Goal: Task Accomplishment & Management: Use online tool/utility

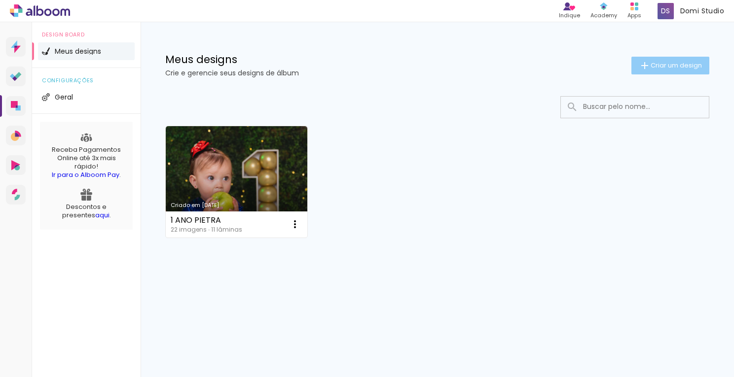
click at [679, 62] on span "Criar um design" at bounding box center [675, 65] width 51 height 6
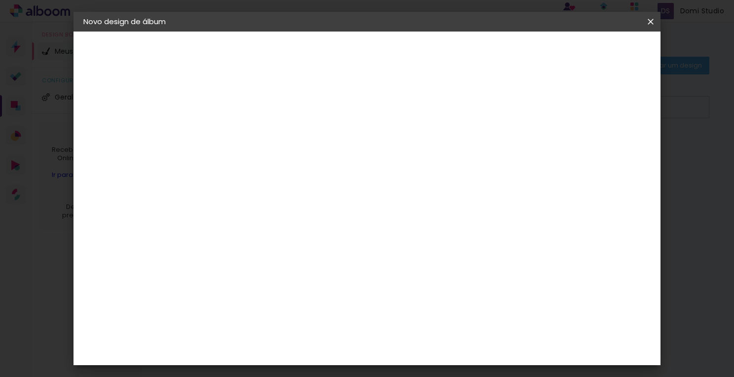
click at [245, 134] on input at bounding box center [245, 132] width 0 height 15
type input "teste"
type paper-input "teste"
click at [346, 46] on paper-button "Avançar" at bounding box center [321, 52] width 48 height 17
click at [287, 188] on input at bounding box center [270, 187] width 100 height 12
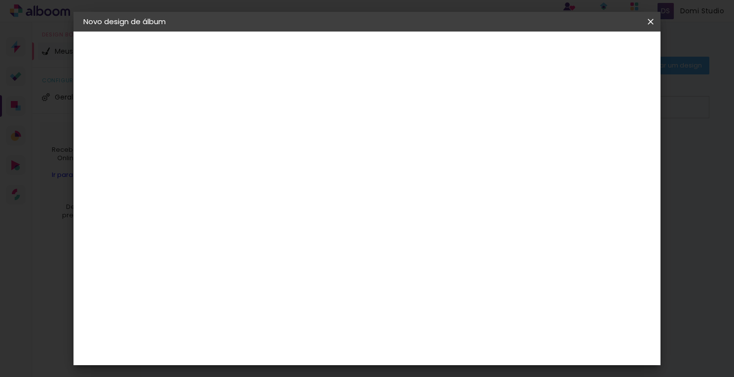
type input "ti"
type paper-input "ti"
click at [301, 293] on paper-item "Ticcolor" at bounding box center [259, 304] width 87 height 22
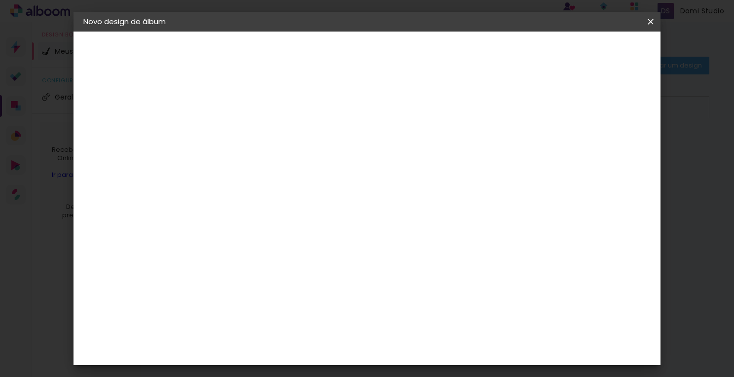
click at [403, 58] on paper-button "Avançar" at bounding box center [379, 52] width 48 height 17
click at [283, 164] on input "text" at bounding box center [264, 171] width 38 height 15
click at [412, 163] on paper-item "Colors" at bounding box center [430, 164] width 197 height 20
click at [365, 163] on input "Colors" at bounding box center [305, 161] width 121 height 15
click at [405, 180] on paper-item "Prime" at bounding box center [426, 184] width 197 height 20
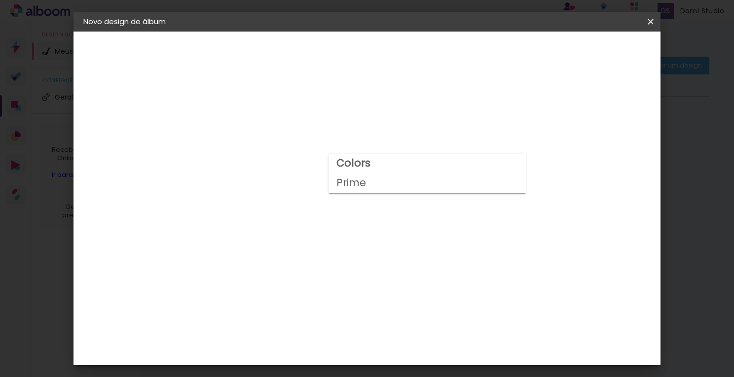
type input "Prime"
click at [311, 254] on span "20 × 25" at bounding box center [288, 267] width 46 height 26
click at [405, 58] on paper-button "Avançar" at bounding box center [381, 52] width 48 height 17
click at [533, 106] on div at bounding box center [528, 106] width 9 height 9
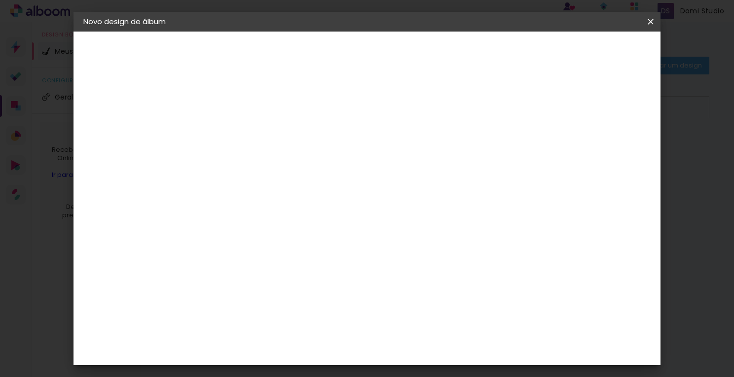
type paper-checkbox "on"
click at [589, 54] on span "Iniciar design" at bounding box center [566, 52] width 45 height 7
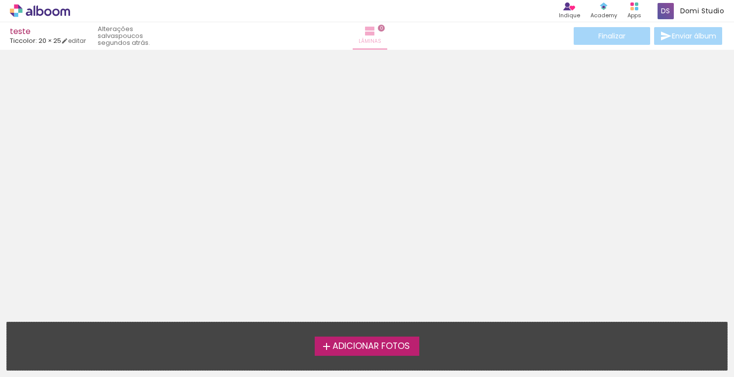
click at [372, 31] on iron-icon at bounding box center [370, 31] width 12 height 12
click at [367, 32] on iron-icon at bounding box center [370, 31] width 12 height 12
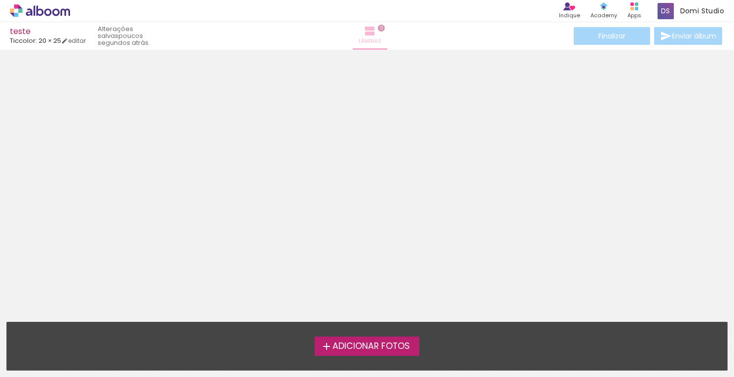
click at [367, 32] on iron-icon at bounding box center [370, 31] width 12 height 12
click at [86, 42] on link "editar" at bounding box center [73, 40] width 25 height 8
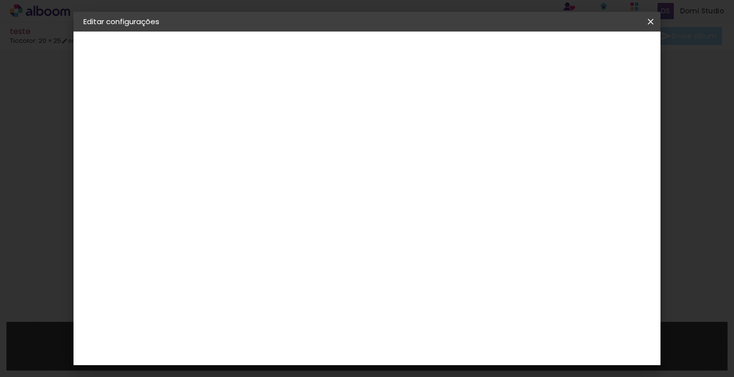
click at [0, 0] on slot "Voltar" at bounding box center [0, 0] width 0 height 0
click at [261, 260] on div "Ágata" at bounding box center [250, 259] width 24 height 8
click at [0, 0] on slot "Avançar" at bounding box center [0, 0] width 0 height 0
click at [283, 164] on input "text" at bounding box center [264, 171] width 38 height 15
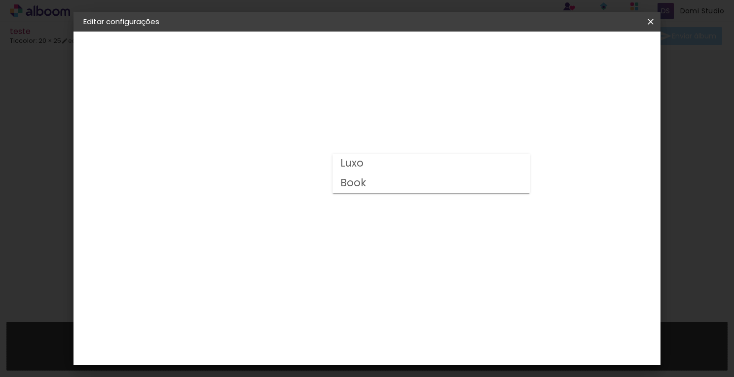
click at [433, 157] on paper-item "Luxo" at bounding box center [430, 164] width 197 height 20
type input "Luxo"
click at [311, 254] on span "20 × 25" at bounding box center [288, 264] width 46 height 20
click at [0, 0] on slot "Avançar" at bounding box center [0, 0] width 0 height 0
click at [533, 105] on div at bounding box center [528, 106] width 9 height 9
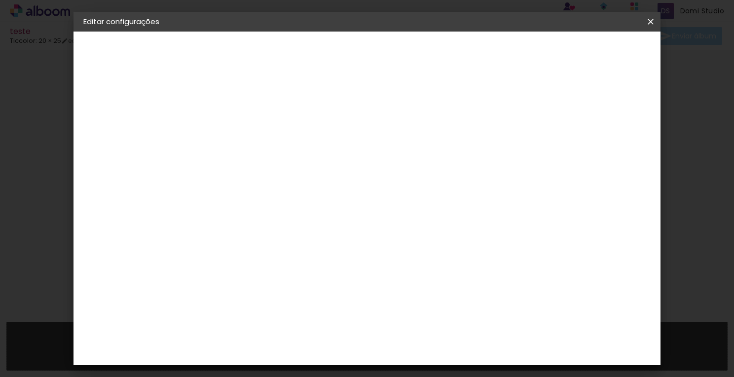
type paper-checkbox "on"
click at [588, 56] on span "Salvar configurações" at bounding box center [552, 52] width 73 height 7
click at [0, 0] on slot "Voltar" at bounding box center [0, 0] width 0 height 0
click at [338, 55] on header "Modelo Escolha o modelo do álbum. Voltar Avançar" at bounding box center [270, 65] width 136 height 67
click at [298, 209] on div "Escolha o tamanho" at bounding box center [269, 225] width 57 height 46
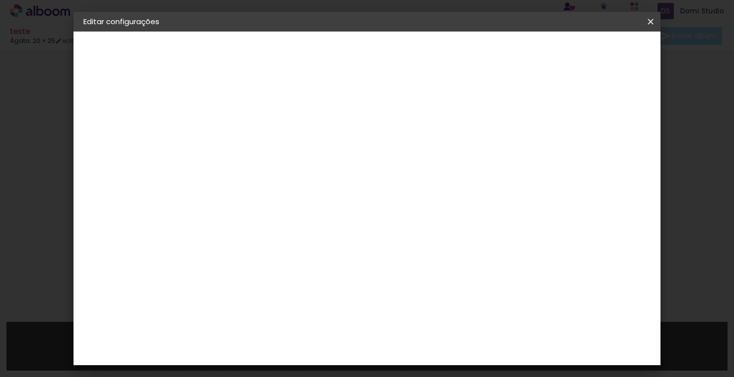
click at [283, 164] on input "text" at bounding box center [264, 171] width 38 height 15
click at [305, 54] on paper-button "Voltar" at bounding box center [285, 52] width 40 height 17
click at [320, 190] on input at bounding box center [270, 187] width 100 height 12
type input "tic"
type paper-input "tic"
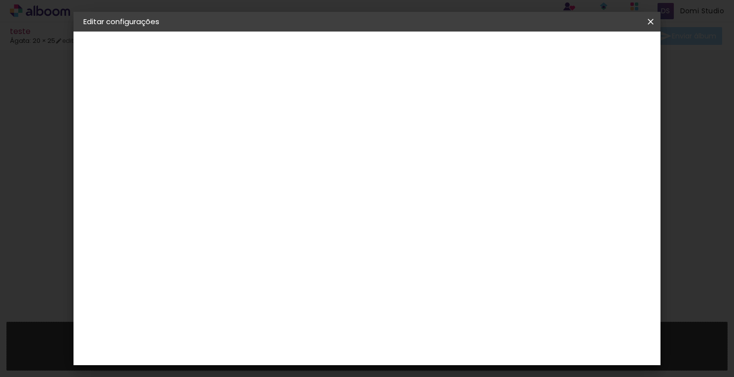
click at [303, 229] on paper-item "Ticcolor" at bounding box center [259, 223] width 87 height 22
click at [402, 45] on paper-button "Avançar" at bounding box center [378, 52] width 48 height 17
click at [283, 164] on input "text" at bounding box center [264, 171] width 38 height 15
click at [411, 179] on paper-item "Prime" at bounding box center [430, 184] width 197 height 20
type input "Prime"
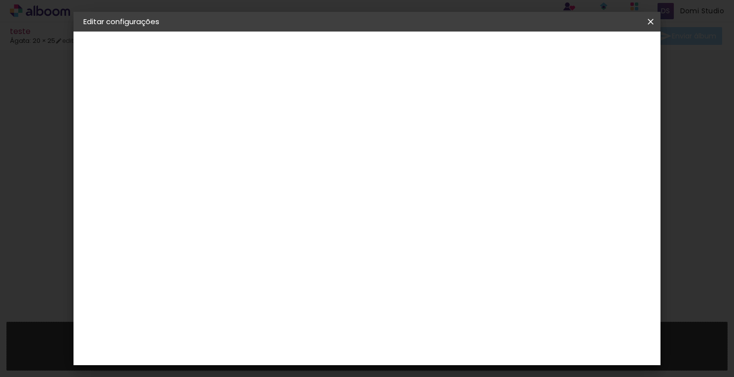
click at [311, 254] on span "20 × 25" at bounding box center [288, 267] width 46 height 26
click at [405, 57] on paper-button "Avançar" at bounding box center [381, 52] width 48 height 17
click at [584, 46] on paper-button "Salvar configurações" at bounding box center [552, 52] width 93 height 17
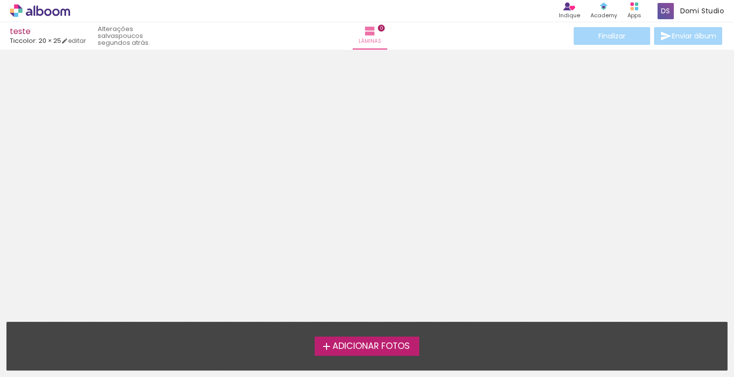
click at [341, 335] on div "Adicionar Fotos Solte suas fotos aqui..." at bounding box center [367, 347] width 720 height 48
click at [345, 347] on span "Adicionar Fotos" at bounding box center [370, 346] width 77 height 9
click at [0, 0] on input "file" at bounding box center [0, 0] width 0 height 0
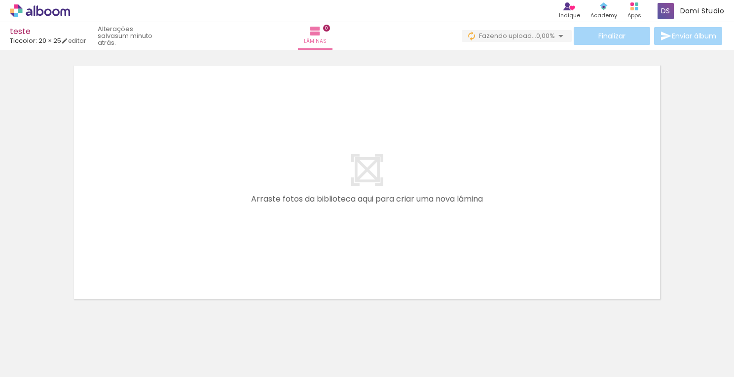
scroll to position [31, 0]
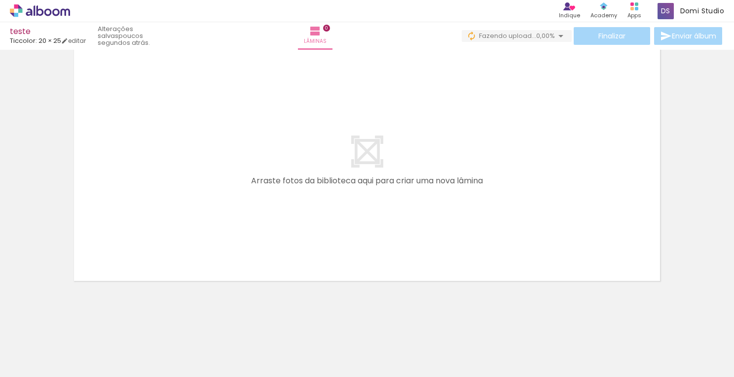
click at [107, 335] on div at bounding box center [98, 344] width 33 height 49
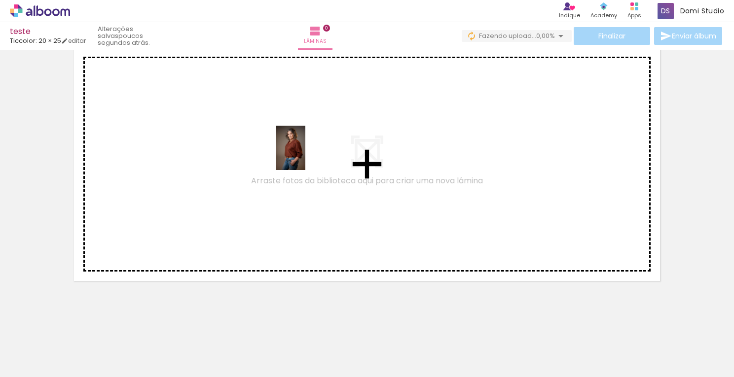
drag, startPoint x: 104, startPoint y: 348, endPoint x: 305, endPoint y: 155, distance: 279.0
click at [305, 155] on quentale-workspace at bounding box center [367, 188] width 734 height 377
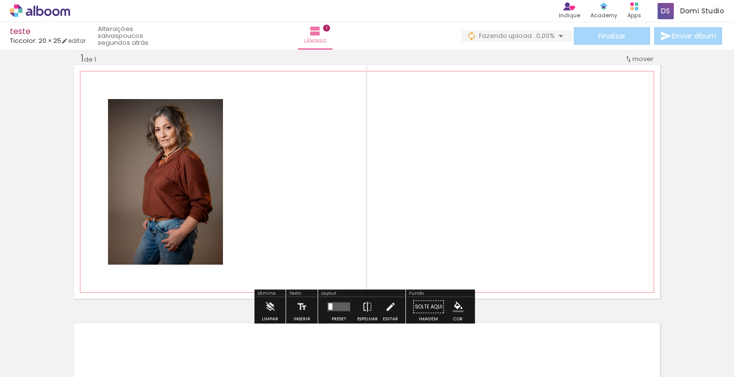
scroll to position [13, 0]
click at [203, 109] on div at bounding box center [209, 110] width 12 height 10
click at [204, 124] on paper-item at bounding box center [209, 126] width 18 height 7
click at [209, 158] on paper-item at bounding box center [209, 160] width 18 height 7
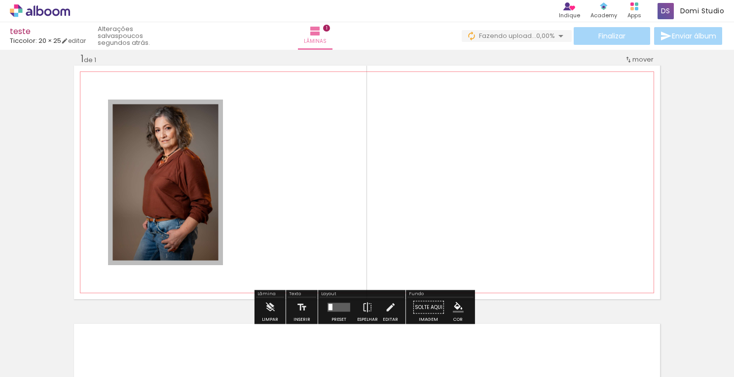
click at [209, 160] on paper-item at bounding box center [209, 160] width 18 height 7
click at [204, 126] on span at bounding box center [209, 126] width 10 height 2
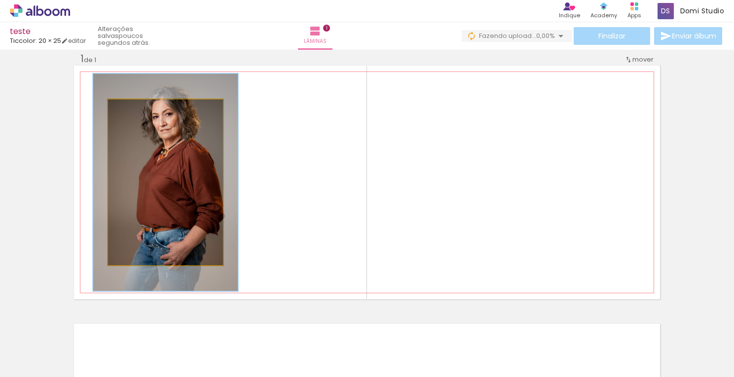
drag, startPoint x: 129, startPoint y: 110, endPoint x: 138, endPoint y: 109, distance: 8.9
click at [138, 109] on div at bounding box center [140, 110] width 9 height 9
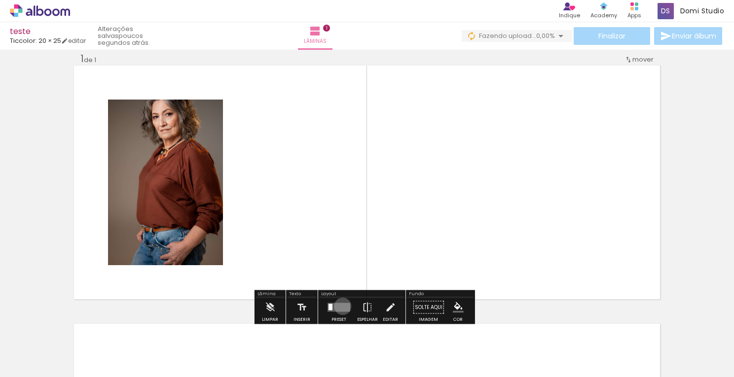
click at [340, 306] on quentale-layouter at bounding box center [338, 307] width 23 height 9
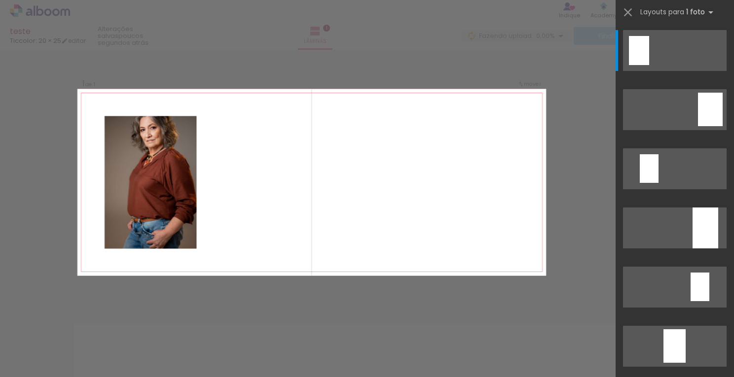
scroll to position [12, 0]
click at [340, 306] on div "Confirmar Cancelar" at bounding box center [367, 307] width 734 height 540
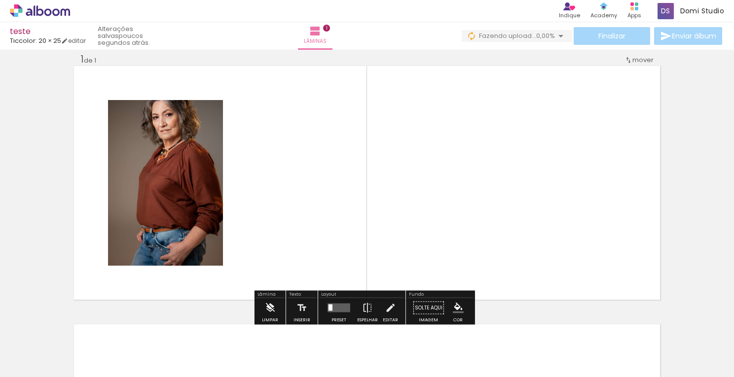
click at [269, 306] on iron-icon at bounding box center [269, 308] width 11 height 20
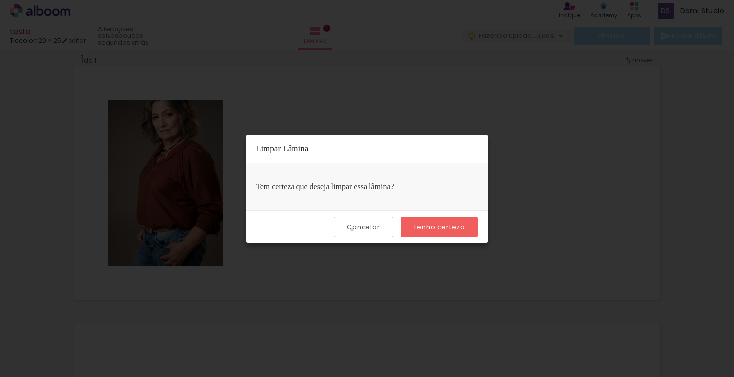
click at [0, 0] on slot "Cancelar" at bounding box center [0, 0] width 0 height 0
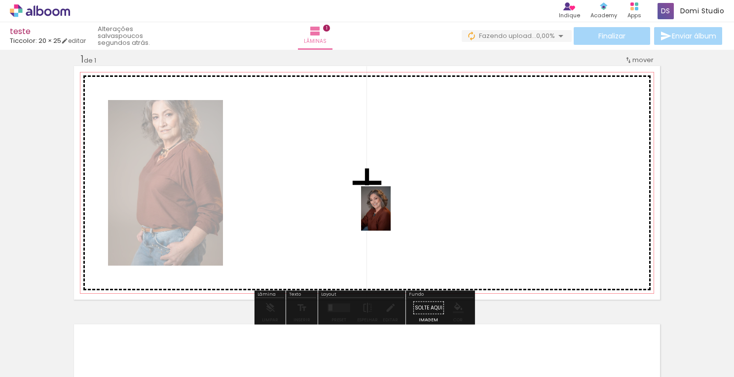
drag, startPoint x: 201, startPoint y: 338, endPoint x: 357, endPoint y: 215, distance: 198.0
click at [357, 215] on quentale-workspace at bounding box center [367, 188] width 734 height 377
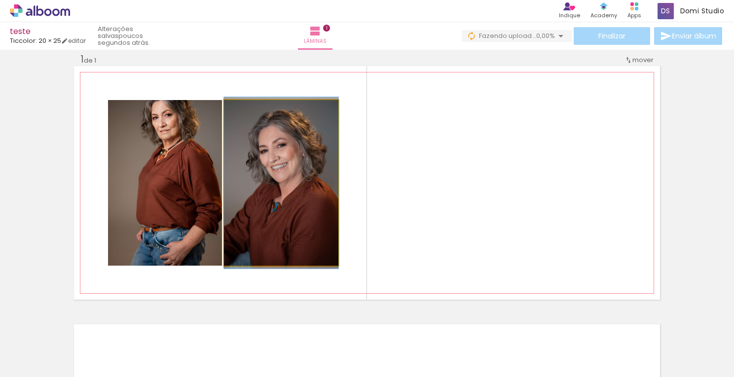
drag, startPoint x: 311, startPoint y: 187, endPoint x: 317, endPoint y: 186, distance: 5.6
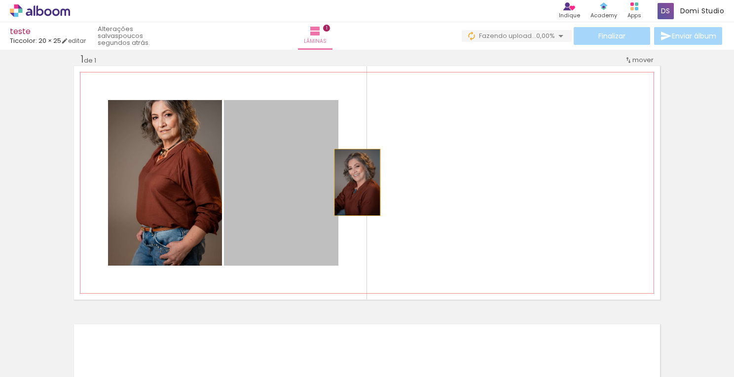
drag, startPoint x: 275, startPoint y: 183, endPoint x: 354, endPoint y: 182, distance: 78.4
click at [354, 182] on quentale-layouter at bounding box center [367, 183] width 586 height 234
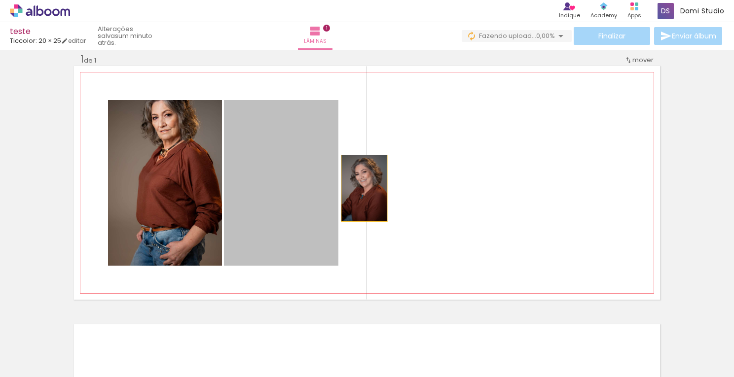
drag, startPoint x: 279, startPoint y: 191, endPoint x: 360, endPoint y: 188, distance: 81.9
click at [360, 188] on quentale-layouter at bounding box center [367, 183] width 586 height 234
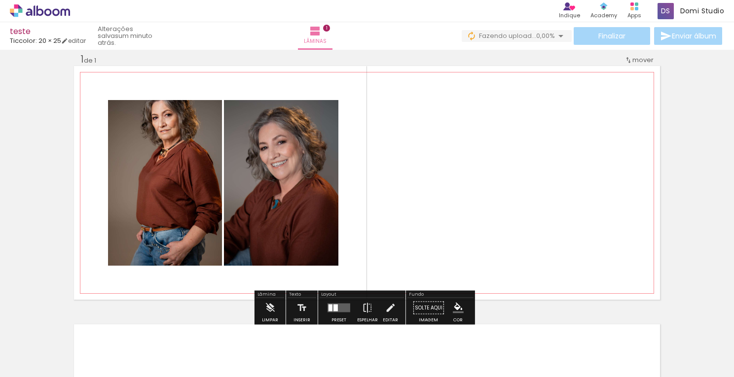
click at [638, 59] on span "mover" at bounding box center [642, 59] width 21 height 9
click at [609, 60] on span "Posição atual:" at bounding box center [606, 58] width 45 height 16
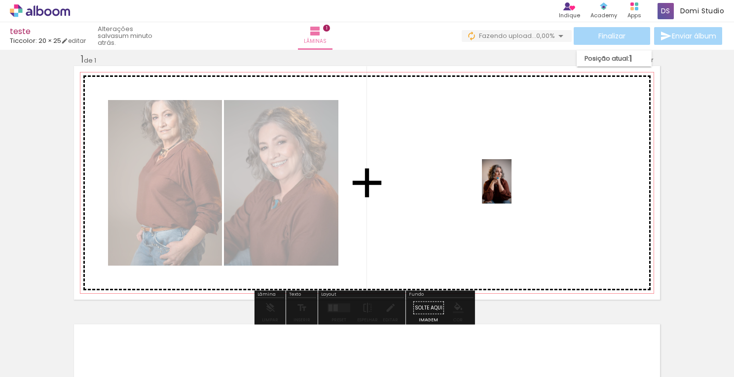
drag, startPoint x: 264, startPoint y: 342, endPoint x: 511, endPoint y: 189, distance: 291.2
click at [511, 189] on quentale-workspace at bounding box center [367, 188] width 734 height 377
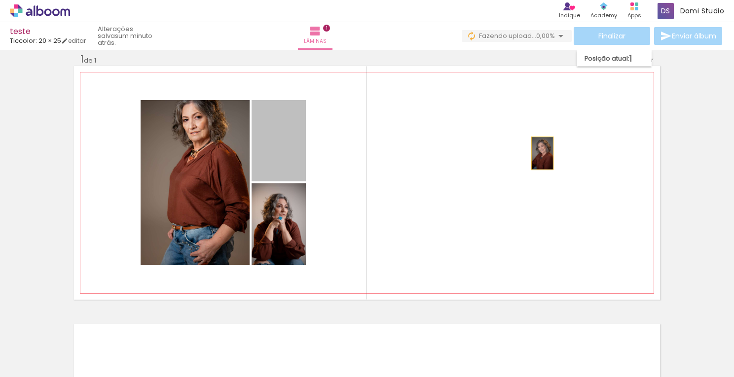
drag, startPoint x: 271, startPoint y: 157, endPoint x: 539, endPoint y: 153, distance: 267.8
click at [539, 153] on quentale-layouter at bounding box center [367, 183] width 586 height 234
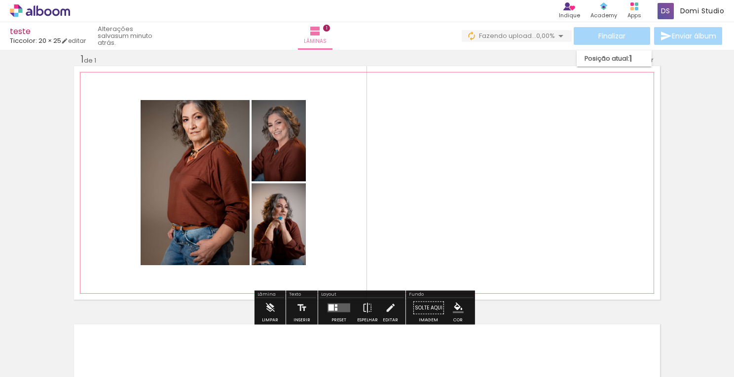
click at [194, 235] on quentale-photo at bounding box center [195, 182] width 109 height 165
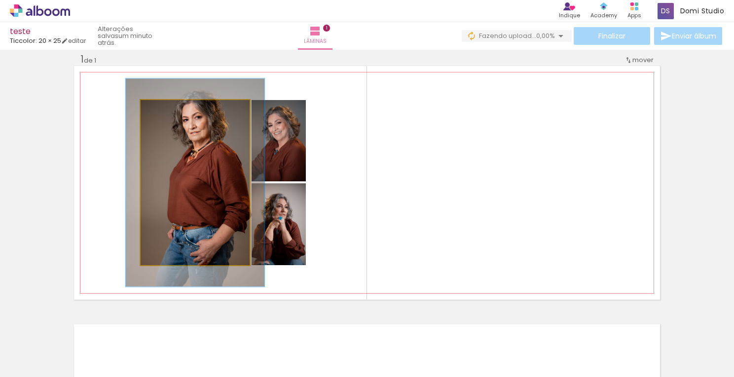
click at [194, 235] on quentale-photo at bounding box center [195, 182] width 109 height 165
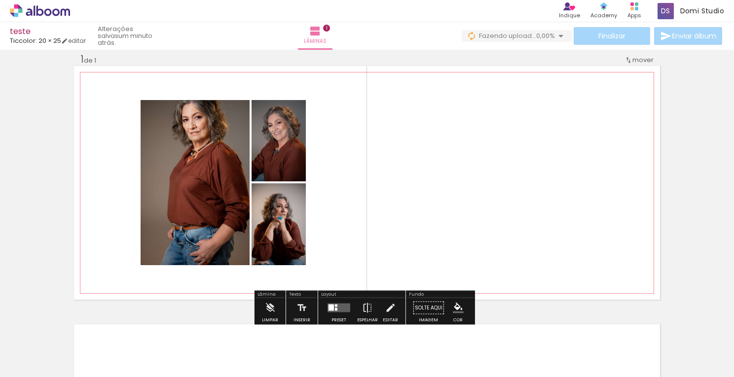
click at [194, 235] on quentale-photo at bounding box center [195, 182] width 109 height 165
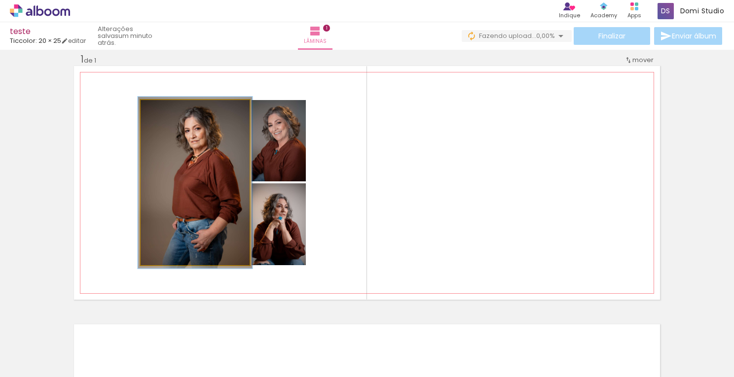
drag, startPoint x: 167, startPoint y: 113, endPoint x: 159, endPoint y: 116, distance: 8.7
type paper-slider "104"
click at [159, 116] on div at bounding box center [165, 111] width 16 height 16
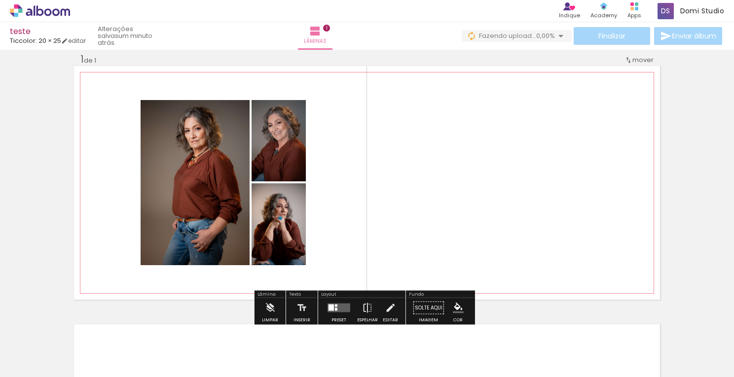
click at [523, 219] on quentale-layouter at bounding box center [367, 183] width 586 height 234
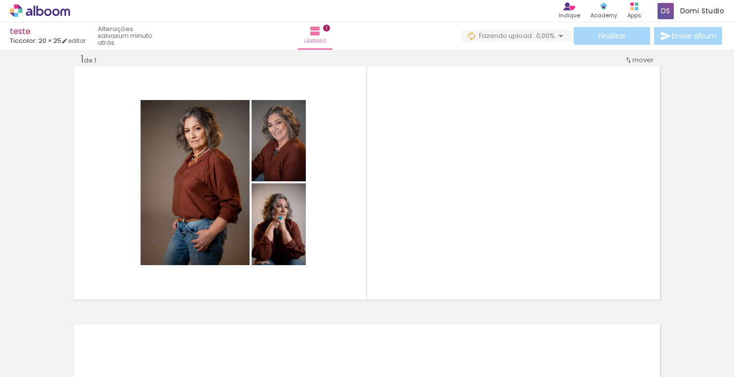
click at [216, 357] on div at bounding box center [209, 344] width 33 height 49
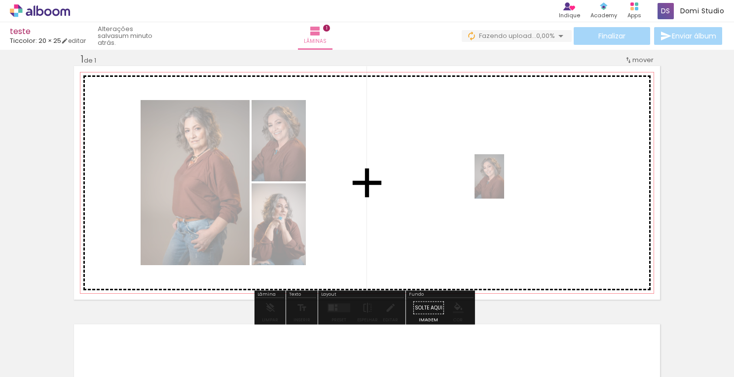
drag, startPoint x: 216, startPoint y: 357, endPoint x: 504, endPoint y: 184, distance: 335.3
click at [504, 184] on quentale-workspace at bounding box center [367, 188] width 734 height 377
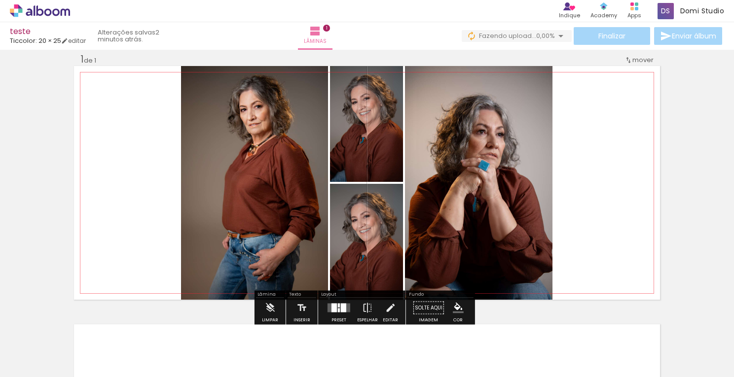
click at [639, 61] on span "mover" at bounding box center [642, 59] width 21 height 9
click at [605, 158] on quentale-layouter at bounding box center [367, 183] width 586 height 234
click at [338, 310] on div at bounding box center [339, 311] width 2 height 4
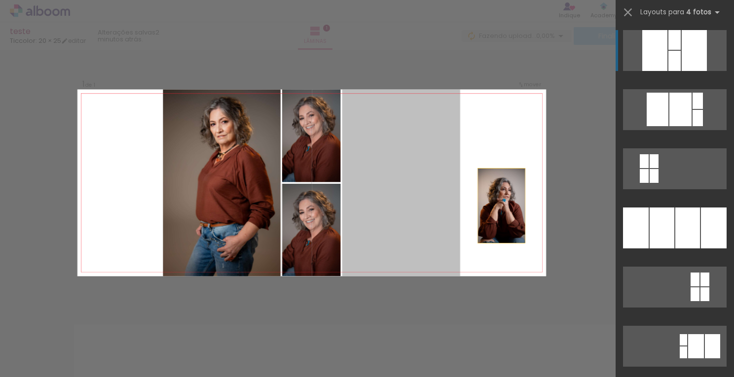
drag, startPoint x: 423, startPoint y: 230, endPoint x: 523, endPoint y: 212, distance: 101.8
click at [523, 212] on quentale-layouter at bounding box center [311, 182] width 468 height 187
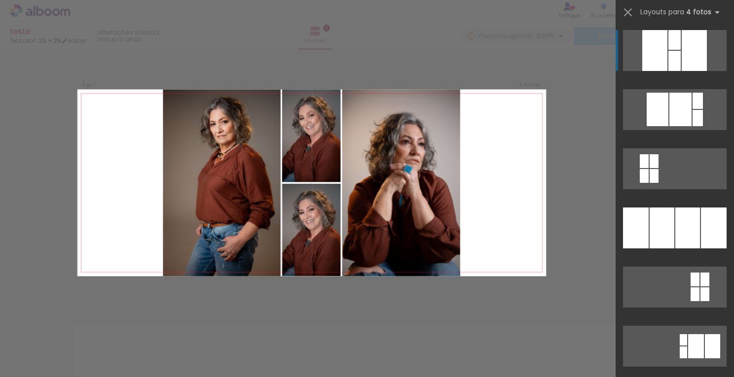
click at [654, 67] on div at bounding box center [654, 50] width 25 height 41
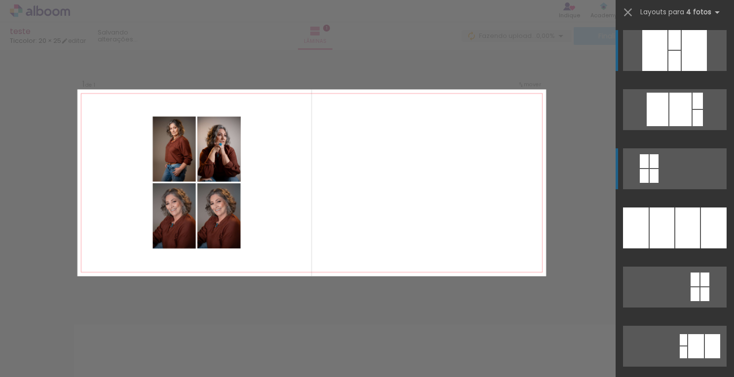
click at [655, 168] on quentale-layouter at bounding box center [675, 168] width 104 height 41
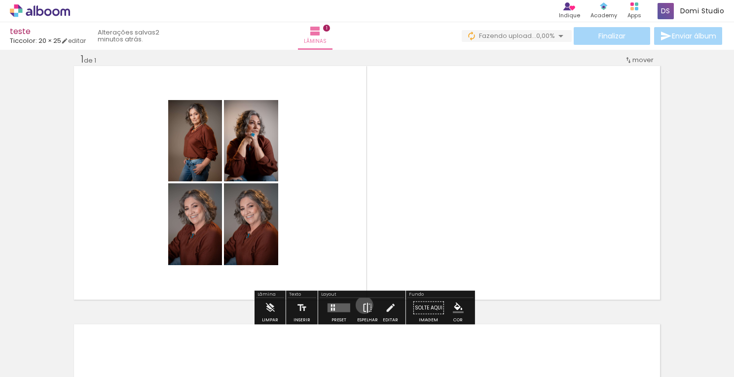
click at [362, 305] on iron-icon at bounding box center [367, 308] width 11 height 20
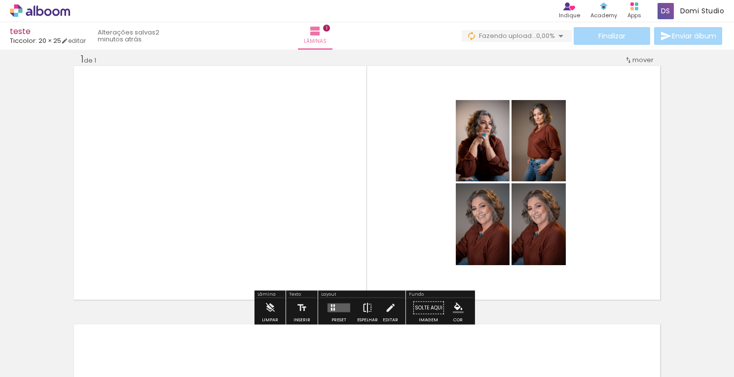
click at [362, 305] on iron-icon at bounding box center [367, 308] width 11 height 20
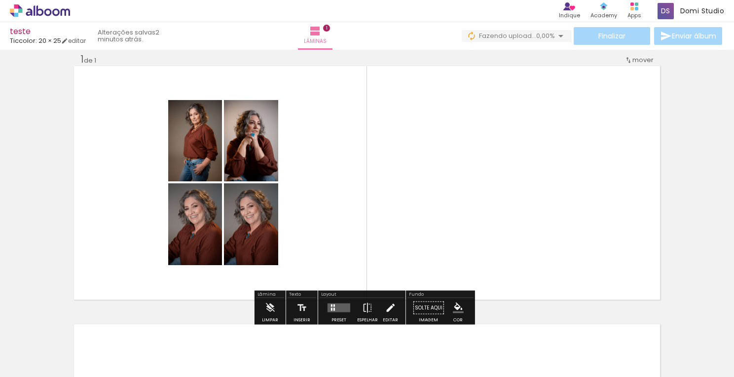
click at [390, 310] on iron-icon at bounding box center [390, 308] width 11 height 20
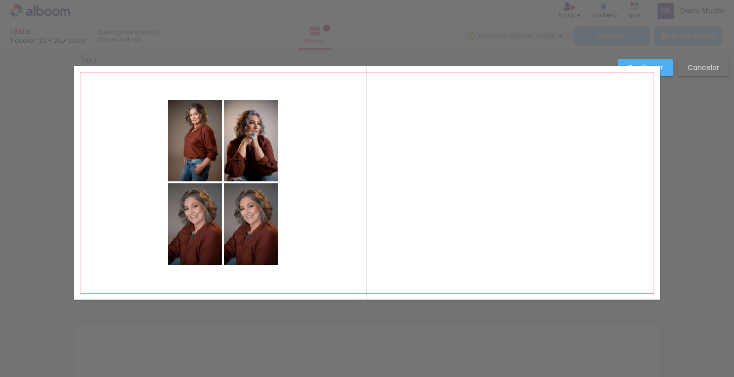
scroll to position [13, 0]
click at [366, 276] on quentale-layouter at bounding box center [367, 183] width 586 height 234
click at [419, 268] on quentale-layouter at bounding box center [367, 183] width 586 height 234
click at [419, 323] on div "Confirmar Cancelar" at bounding box center [367, 307] width 734 height 540
click at [710, 89] on div "Confirmar Cancelar" at bounding box center [367, 307] width 734 height 540
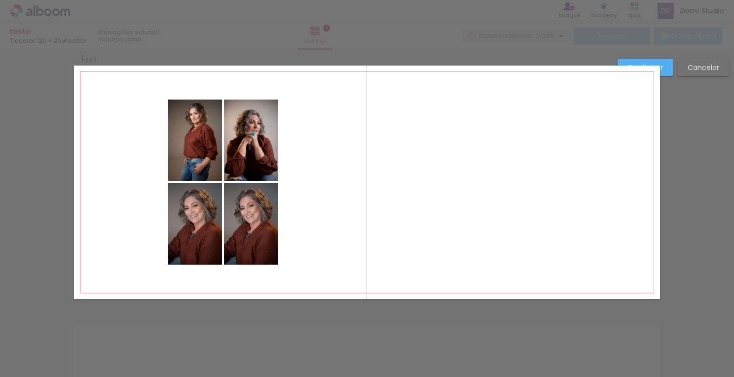
click at [521, 52] on div "Confirmar Cancelar" at bounding box center [367, 307] width 734 height 540
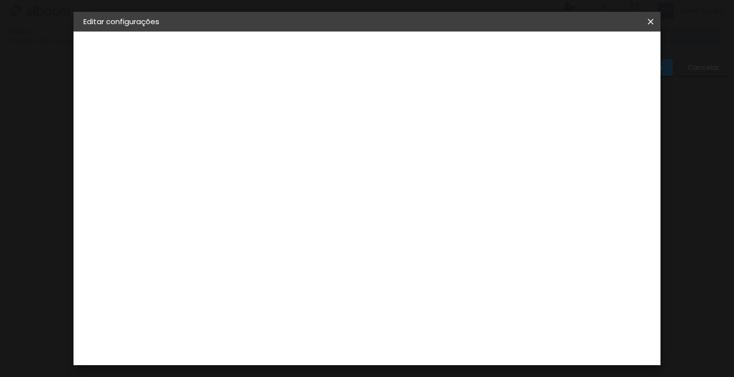
click at [587, 49] on span "Salvar configurações" at bounding box center [552, 52] width 73 height 7
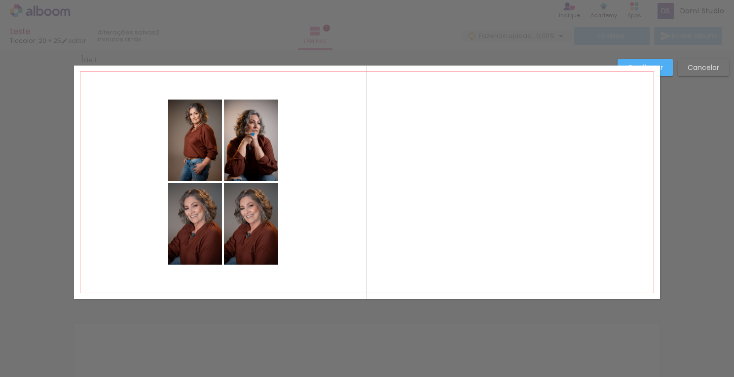
click at [179, 201] on quentale-photo at bounding box center [195, 224] width 54 height 82
click at [274, 207] on quentale-layouter at bounding box center [367, 183] width 586 height 234
click at [291, 54] on div "Confirmar Cancelar" at bounding box center [367, 307] width 734 height 540
click at [549, 49] on div "Confirmar Cancelar" at bounding box center [367, 307] width 734 height 540
click at [402, 347] on div "Confirmar Cancelar" at bounding box center [367, 307] width 734 height 540
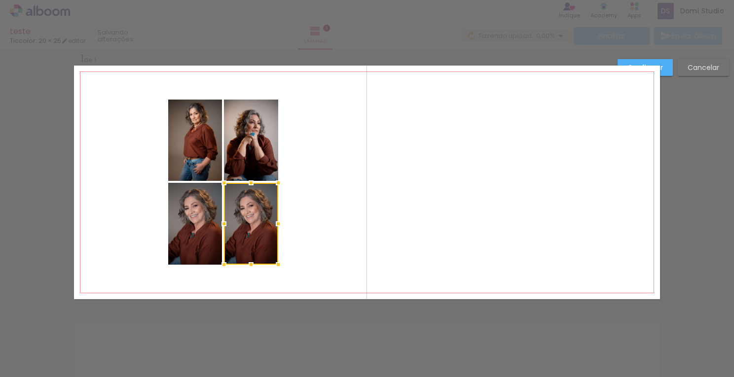
click at [402, 347] on div "Confirmar Cancelar" at bounding box center [367, 307] width 734 height 540
click at [631, 41] on div at bounding box center [367, 25] width 734 height 50
click at [673, 165] on div "Confirmar Cancelar" at bounding box center [367, 307] width 734 height 540
click at [532, 167] on quentale-layouter at bounding box center [367, 183] width 586 height 234
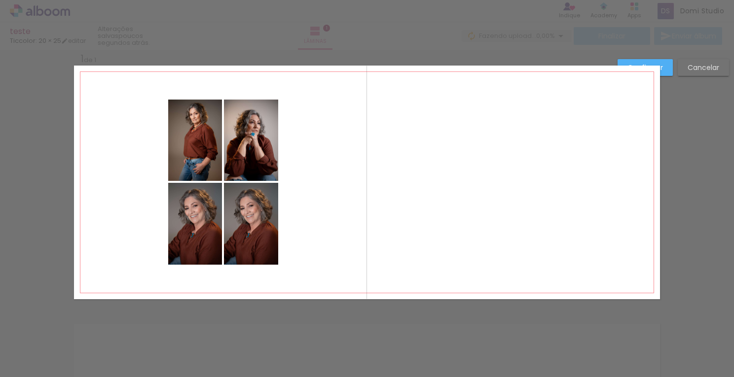
click at [532, 167] on quentale-layouter at bounding box center [367, 183] width 586 height 234
click at [398, 33] on div at bounding box center [367, 25] width 734 height 50
click at [76, 40] on div at bounding box center [367, 25] width 734 height 50
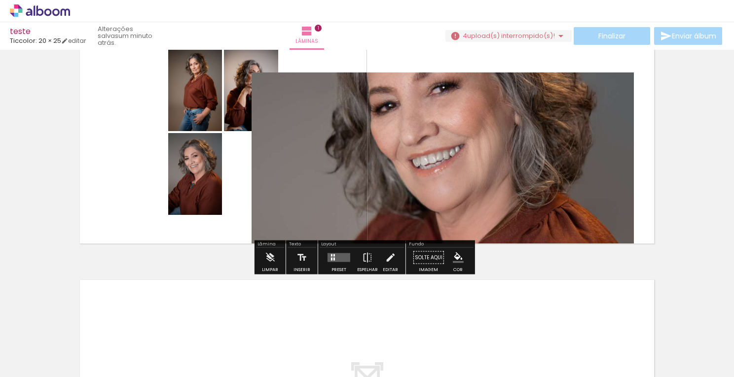
scroll to position [64, 0]
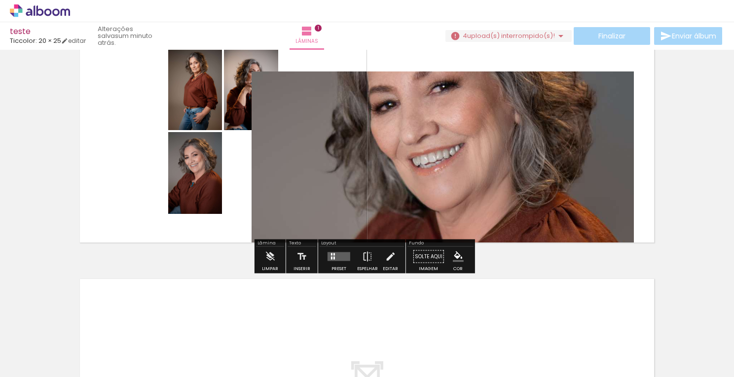
click at [343, 255] on quentale-layouter at bounding box center [338, 256] width 23 height 9
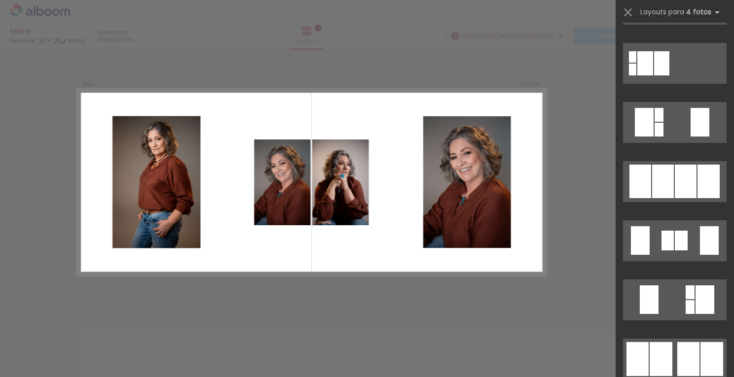
scroll to position [409, 0]
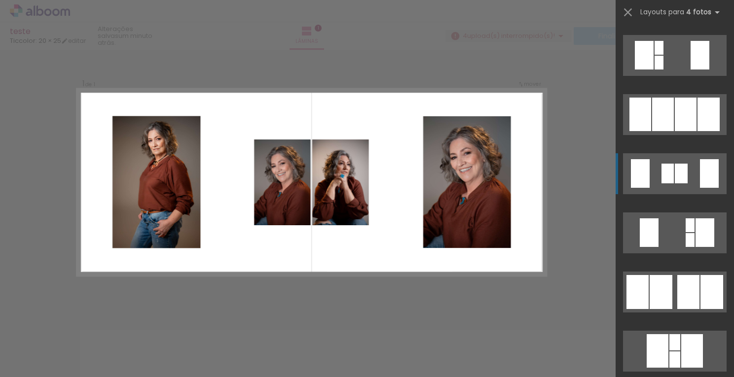
click at [651, 183] on quentale-layouter at bounding box center [675, 173] width 104 height 41
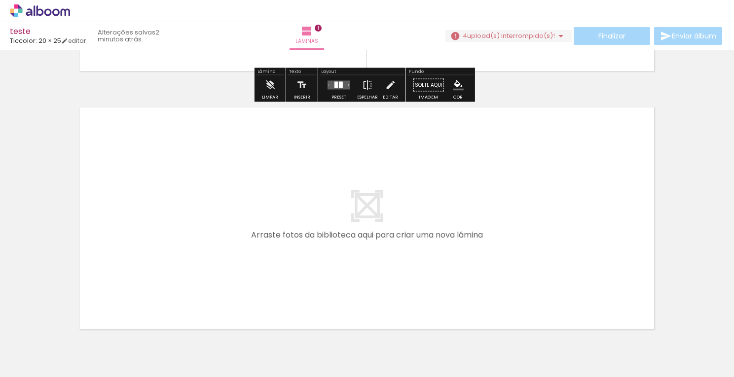
scroll to position [248, 0]
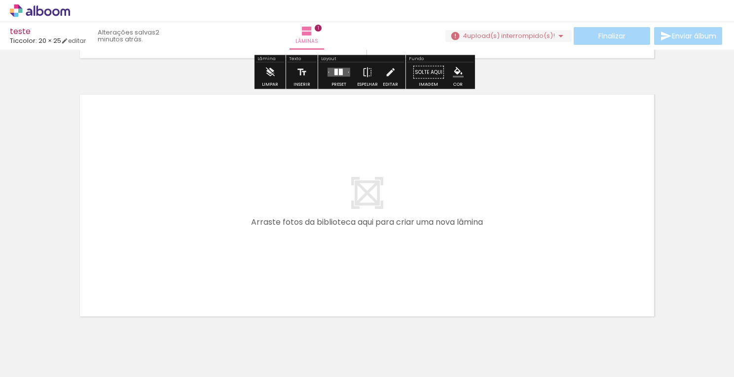
click at [541, 32] on span "upload(s) interrompido(s)!" at bounding box center [511, 35] width 88 height 9
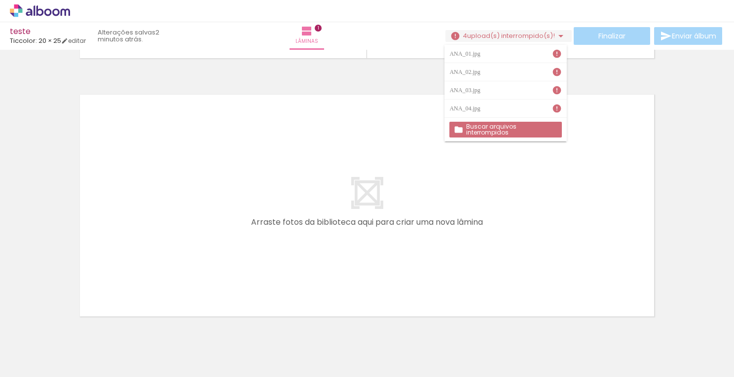
click at [560, 53] on iron-icon at bounding box center [557, 54] width 10 height 10
click at [550, 34] on span "upload(s) interrompido(s)!" at bounding box center [511, 35] width 88 height 9
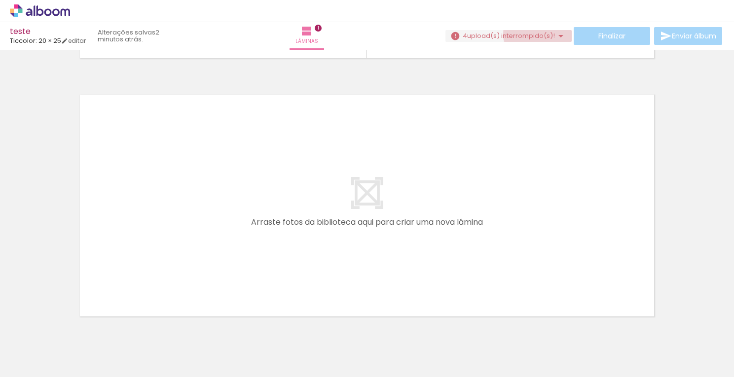
click at [550, 34] on span "upload(s) interrompido(s)!" at bounding box center [511, 35] width 88 height 9
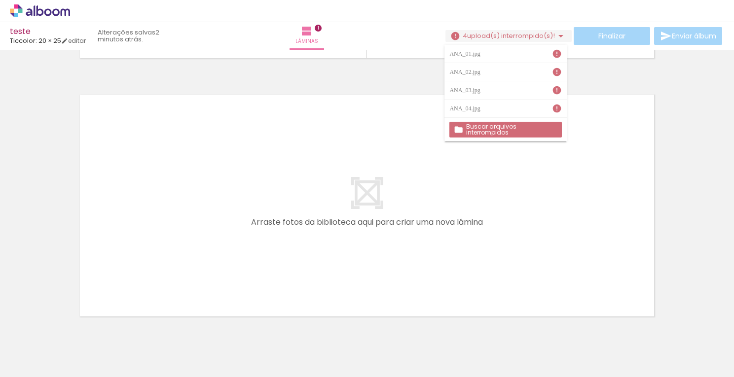
click at [432, 93] on quentale-layouter at bounding box center [367, 206] width 586 height 234
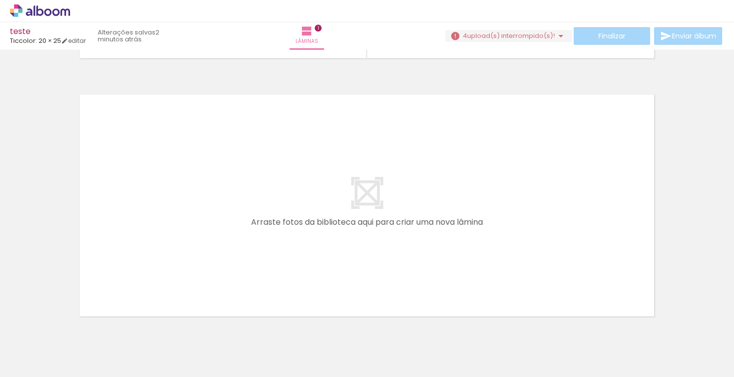
scroll to position [0, 0]
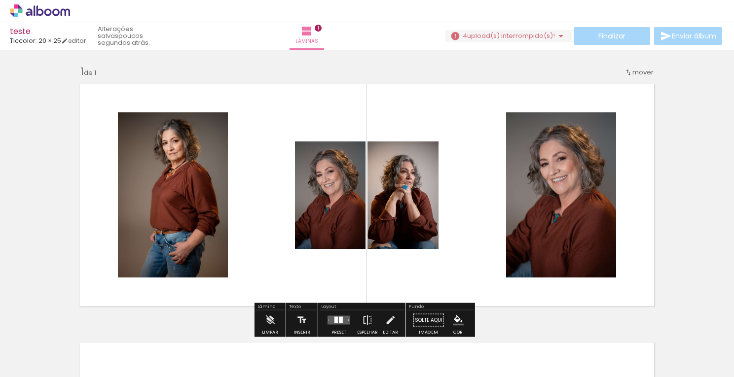
click at [591, 39] on div "Finalizar Enviar álbum" at bounding box center [584, 36] width 279 height 18
click at [190, 346] on quentale-thumb at bounding box center [208, 344] width 55 height 57
click at [454, 36] on iron-icon at bounding box center [455, 36] width 10 height 10
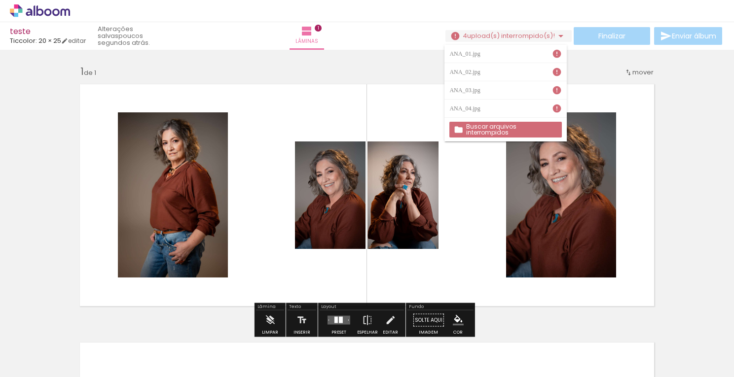
click at [0, 0] on slot "Buscar arquivos interrompidos" at bounding box center [0, 0] width 0 height 0
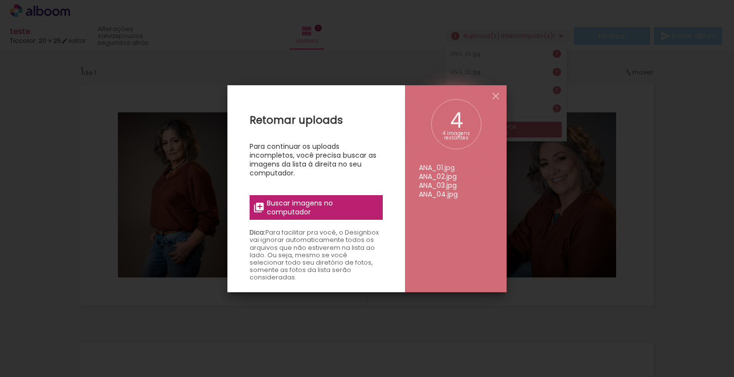
click at [332, 205] on span "Buscar imagens no computador" at bounding box center [322, 208] width 110 height 18
click at [0, 0] on input "file" at bounding box center [0, 0] width 0 height 0
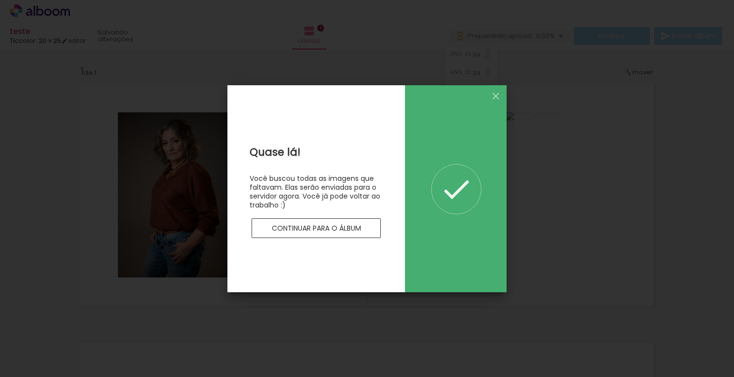
click at [0, 0] on slot "Continuar para o álbum" at bounding box center [0, 0] width 0 height 0
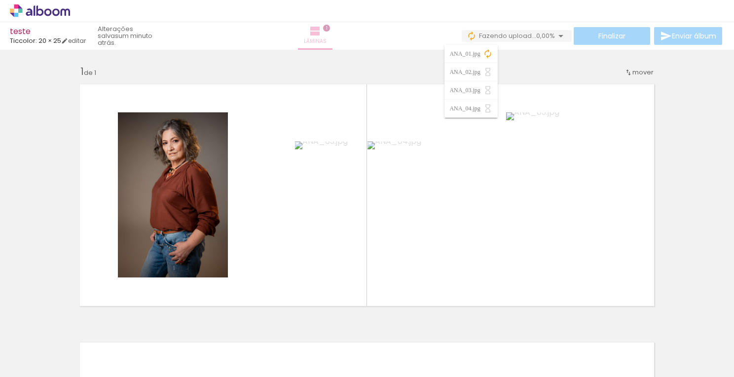
click at [326, 37] on span "Lâminas" at bounding box center [315, 41] width 23 height 9
click at [330, 28] on span "1" at bounding box center [326, 28] width 7 height 7
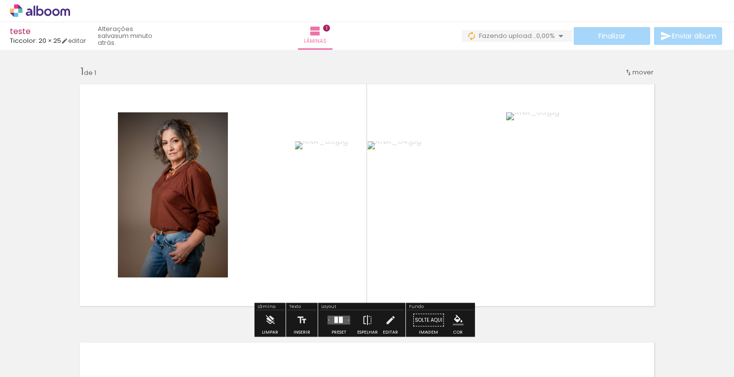
click at [639, 72] on span "mover" at bounding box center [642, 72] width 21 height 9
click at [681, 152] on div "Inserir lâmina 1 de 1" at bounding box center [367, 311] width 734 height 517
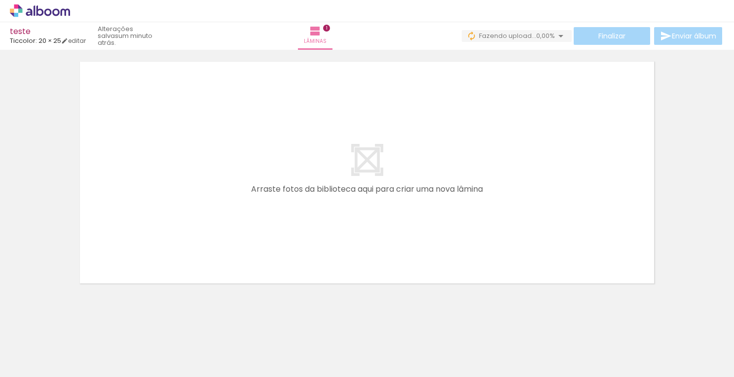
scroll to position [289, 0]
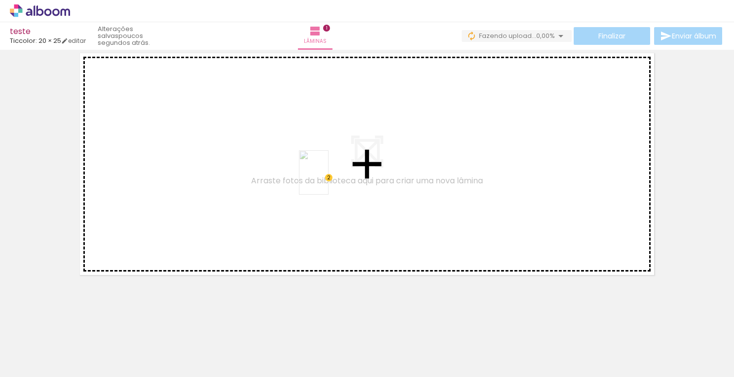
drag, startPoint x: 222, startPoint y: 330, endPoint x: 328, endPoint y: 180, distance: 184.0
click at [328, 180] on quentale-workspace at bounding box center [367, 188] width 734 height 377
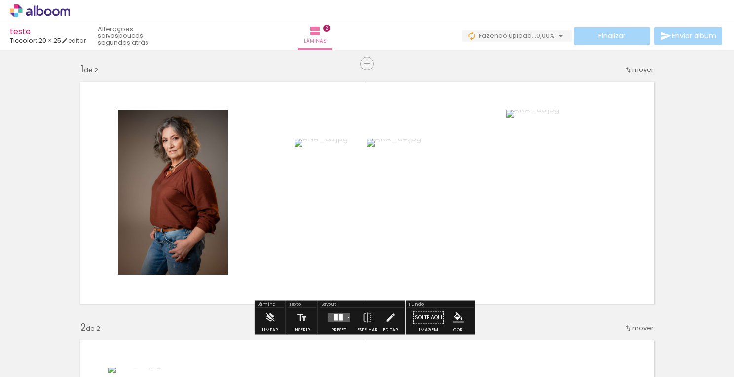
scroll to position [0, 0]
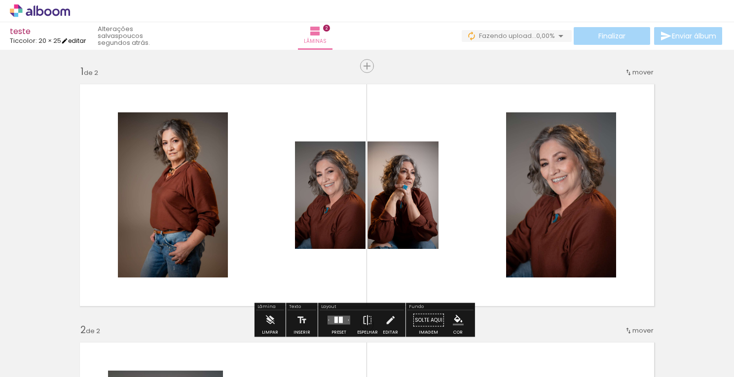
click at [68, 39] on iron-icon at bounding box center [64, 40] width 7 height 7
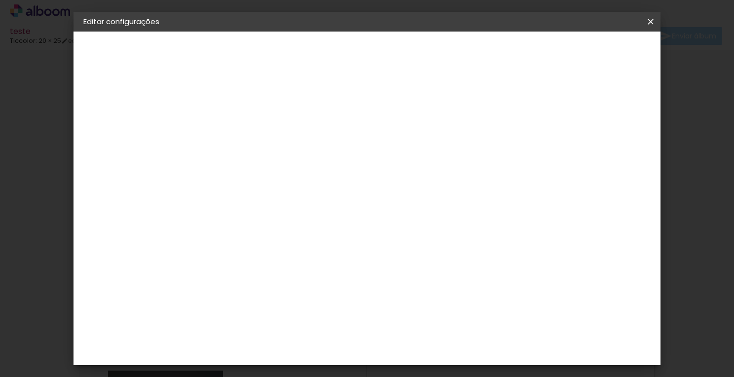
click at [0, 0] on slot "teste" at bounding box center [0, 0] width 0 height 0
click at [103, 73] on iron-pages "Preenchendo título... teste" at bounding box center [137, 73] width 108 height 20
click at [646, 21] on iron-icon at bounding box center [651, 22] width 12 height 10
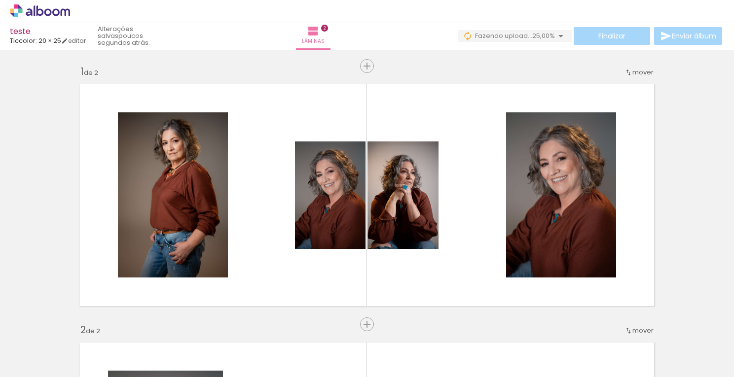
scroll to position [409, 0]
click at [328, 27] on span "2" at bounding box center [324, 28] width 7 height 7
click at [328, 28] on span "2" at bounding box center [324, 28] width 7 height 7
click at [73, 40] on link "editar" at bounding box center [73, 40] width 25 height 8
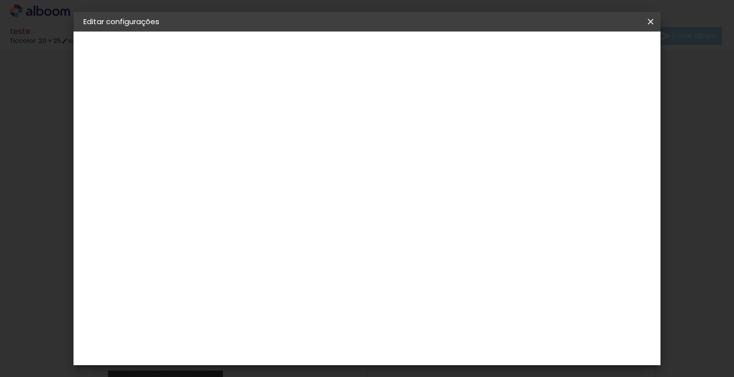
click at [0, 0] on slot "Voltar" at bounding box center [0, 0] width 0 height 0
click at [305, 58] on paper-button "Voltar" at bounding box center [285, 52] width 40 height 17
click at [376, 55] on paper-button "Voltar" at bounding box center [356, 52] width 40 height 17
click at [0, 0] on slot "Avançar" at bounding box center [0, 0] width 0 height 0
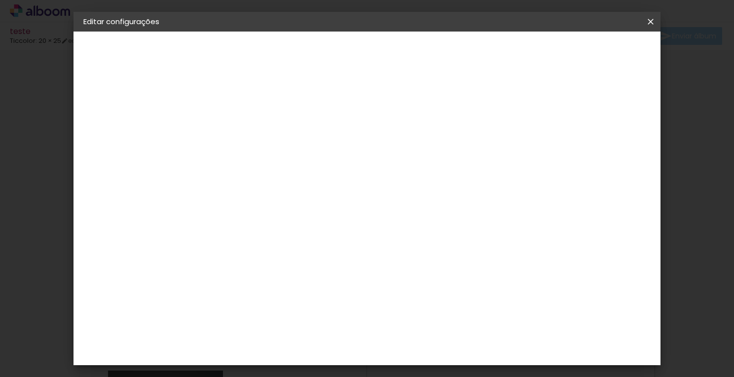
click at [299, 155] on input at bounding box center [270, 157] width 100 height 12
type input "tic"
type paper-input "tic"
click at [269, 223] on div "Ticcolor" at bounding box center [254, 223] width 32 height 8
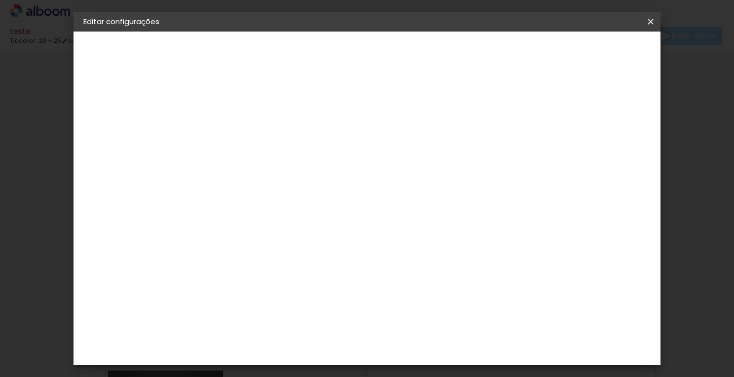
click at [0, 0] on slot "Avançar" at bounding box center [0, 0] width 0 height 0
click at [283, 165] on input "text" at bounding box center [264, 171] width 38 height 15
click at [413, 186] on paper-item "Prime" at bounding box center [430, 184] width 197 height 20
type input "Prime"
click at [311, 359] on span "30 × 45" at bounding box center [288, 372] width 46 height 26
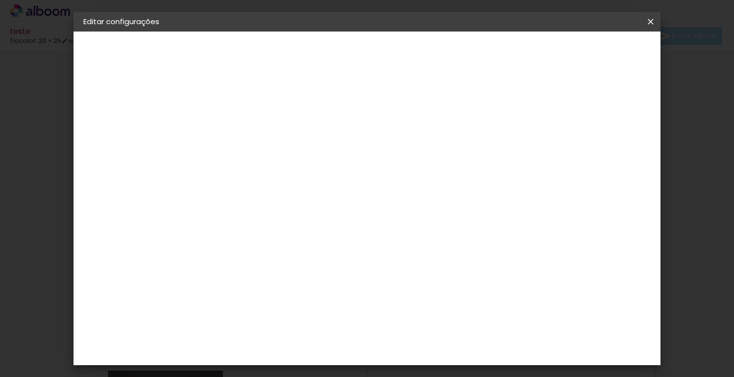
click at [0, 0] on slot "Avançar" at bounding box center [0, 0] width 0 height 0
click at [533, 105] on div at bounding box center [528, 106] width 9 height 9
type paper-checkbox "on"
click at [589, 55] on span "Salvar configurações" at bounding box center [552, 52] width 73 height 7
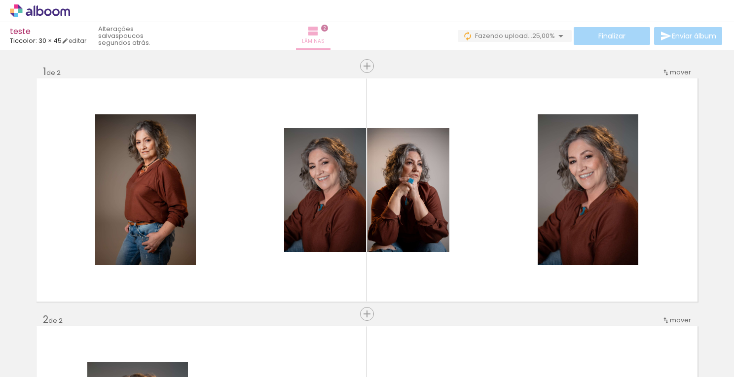
click at [319, 34] on iron-icon at bounding box center [313, 31] width 12 height 12
click at [328, 29] on span "2" at bounding box center [324, 28] width 7 height 7
click at [330, 33] on paper-button "Lâminas 2" at bounding box center [313, 36] width 35 height 28
click at [360, 67] on span "Inserir lâmina" at bounding box center [371, 66] width 38 height 6
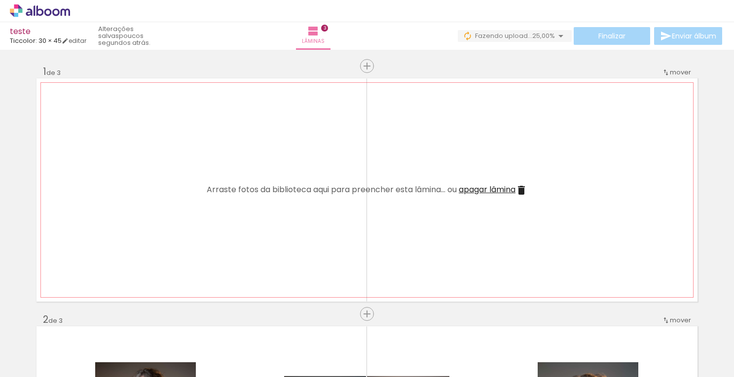
click at [675, 74] on span "mover" at bounding box center [680, 72] width 21 height 9
click at [675, 74] on paper-item "Posição atual: 1" at bounding box center [651, 71] width 75 height 16
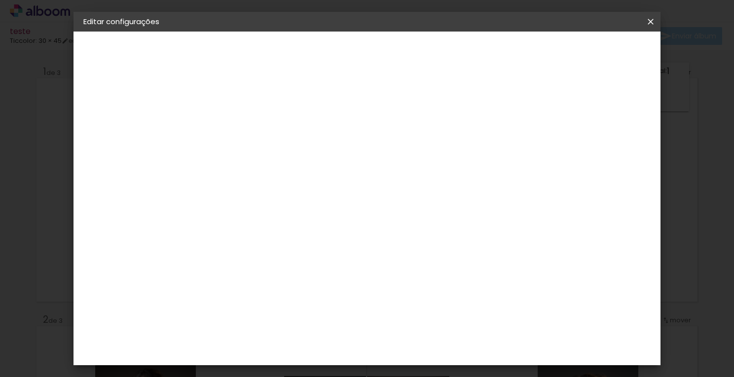
click at [0, 0] on slot "Voltar" at bounding box center [0, 0] width 0 height 0
click at [287, 51] on header "Informações Dê um título ao seu álbum. Avançar" at bounding box center [245, 61] width 86 height 59
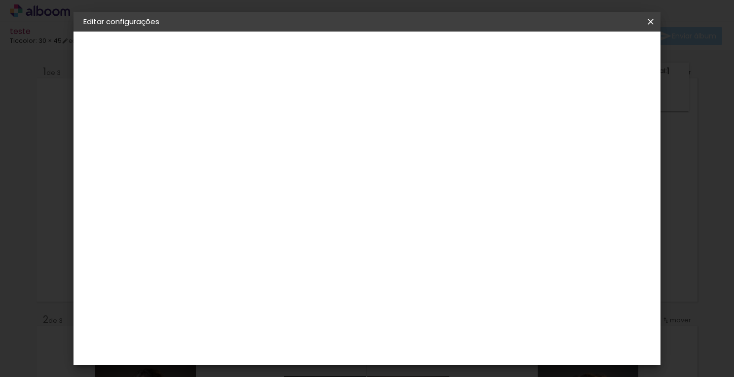
click at [0, 0] on slot "Avançar" at bounding box center [0, 0] width 0 height 0
click at [402, 49] on div "Voltar Avançar" at bounding box center [353, 52] width 98 height 17
click at [647, 20] on iron-icon at bounding box center [651, 22] width 12 height 10
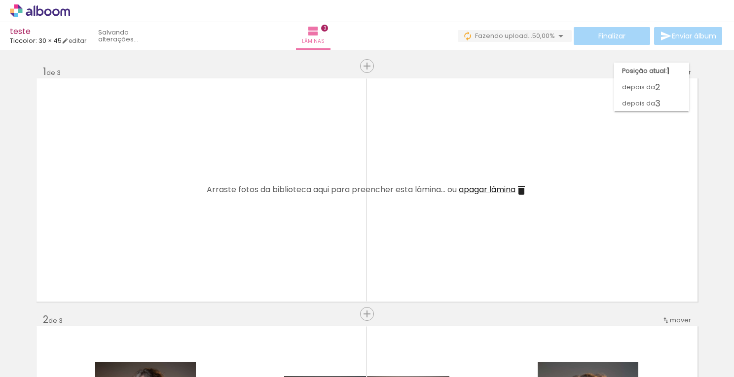
click at [39, 10] on icon at bounding box center [40, 10] width 60 height 13
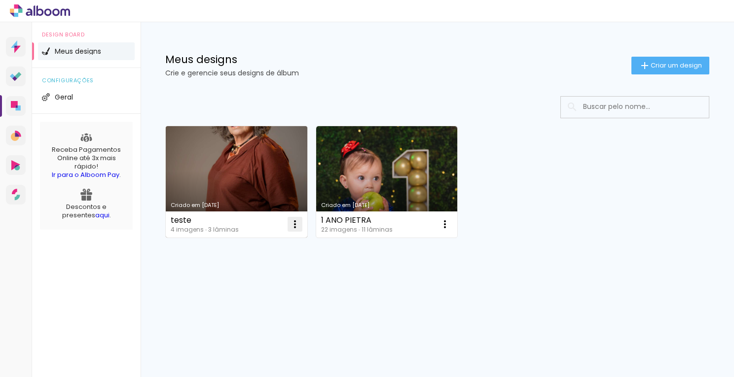
click at [294, 221] on iron-icon at bounding box center [295, 224] width 12 height 12
click at [273, 283] on paper-item "Excluir" at bounding box center [255, 290] width 97 height 20
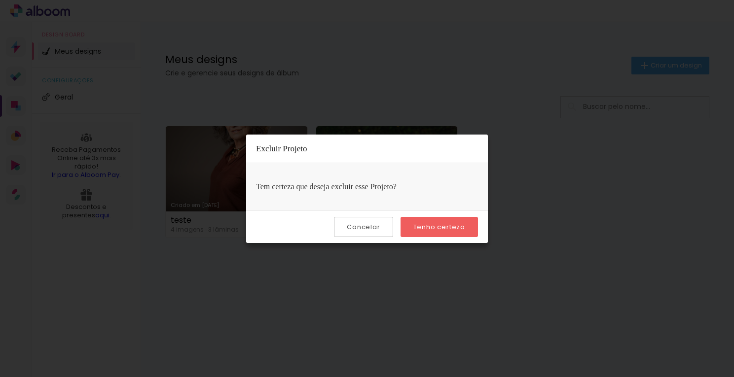
click at [0, 0] on slot "Tenho certeza" at bounding box center [0, 0] width 0 height 0
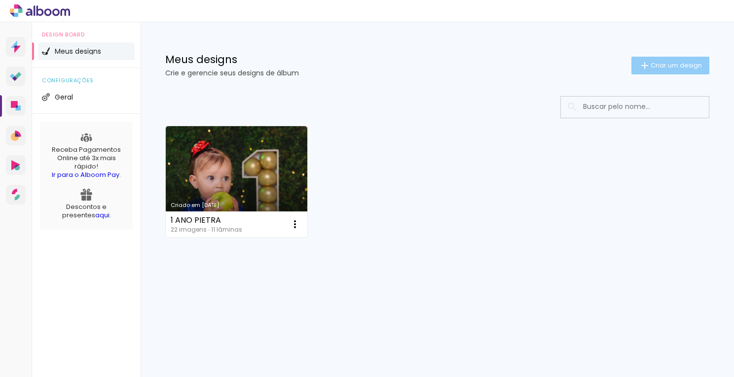
click at [650, 66] on span "Criar um design" at bounding box center [675, 65] width 51 height 6
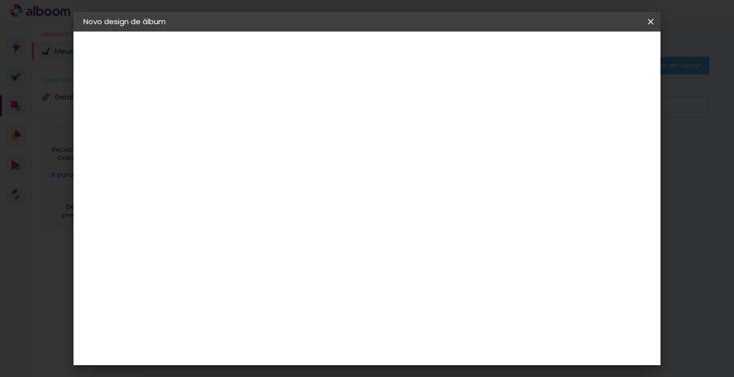
click at [245, 140] on div at bounding box center [245, 140] width 0 height 1
type input "teste"
type paper-input "teste"
click at [0, 0] on slot "Avançar" at bounding box center [0, 0] width 0 height 0
click at [301, 180] on paper-input-container at bounding box center [269, 188] width 107 height 22
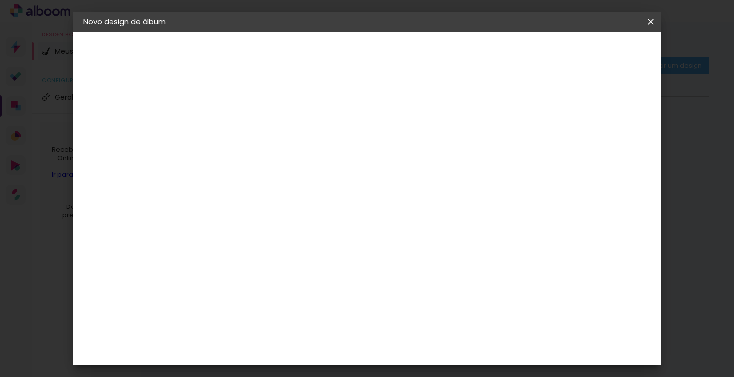
type input "tic"
type paper-input "tic"
click at [246, 224] on div "Ticcolor" at bounding box center [254, 223] width 32 height 8
click at [0, 0] on slot "Tamanho Livre" at bounding box center [0, 0] width 0 height 0
click at [0, 0] on slot "Avançar" at bounding box center [0, 0] width 0 height 0
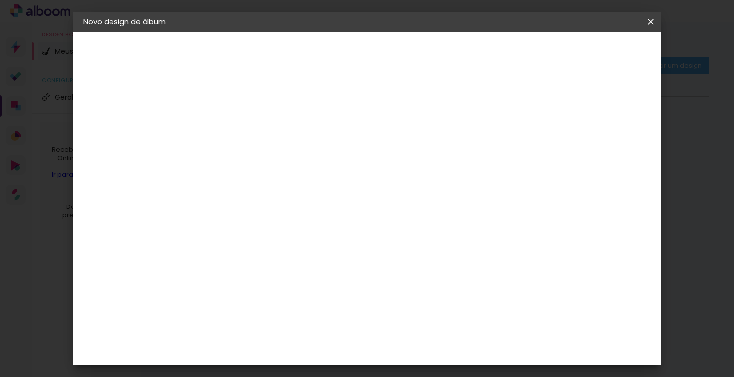
scroll to position [57, 0]
click at [589, 49] on span "Iniciar design" at bounding box center [566, 52] width 45 height 7
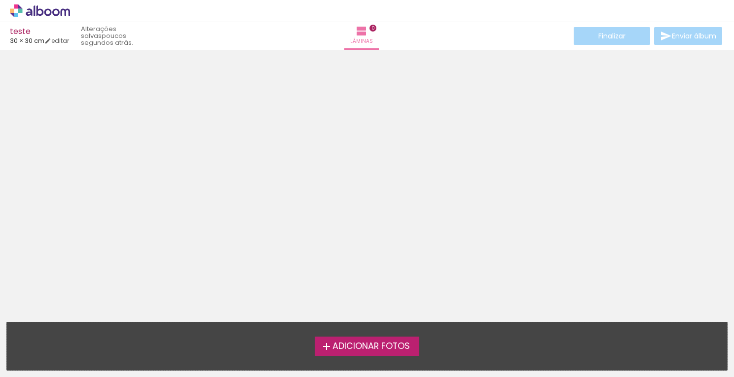
click at [610, 36] on div "Finalizar Enviar álbum" at bounding box center [648, 36] width 152 height 18
click at [60, 44] on link "editar" at bounding box center [56, 40] width 25 height 8
type input "30"
type input "60"
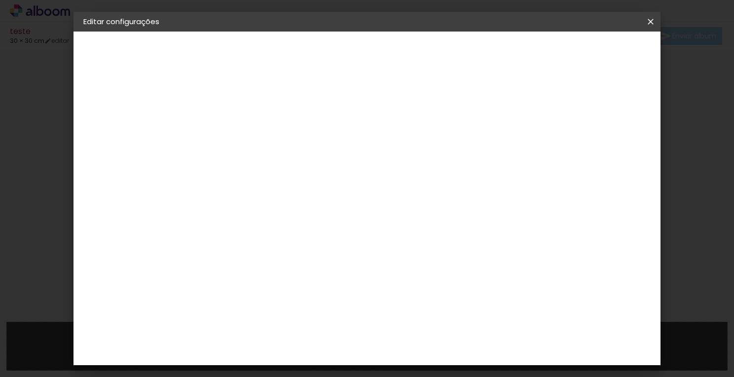
click at [0, 0] on slot "Voltar" at bounding box center [0, 0] width 0 height 0
click at [309, 188] on input at bounding box center [270, 187] width 100 height 12
type input "tic"
type paper-input "tic"
click at [282, 231] on paper-item "Ticcolor" at bounding box center [259, 223] width 87 height 22
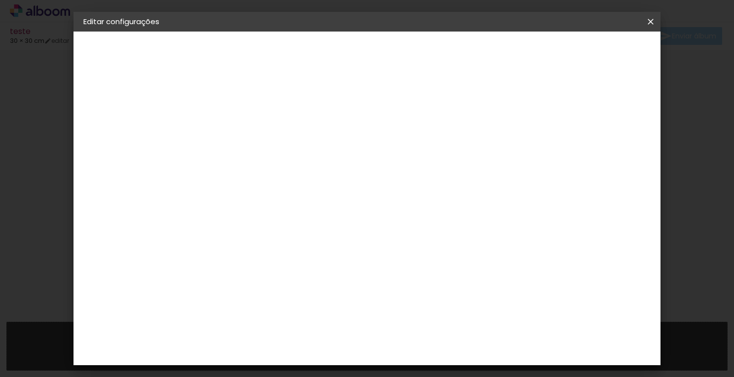
click at [269, 224] on div "Ticcolor" at bounding box center [254, 223] width 32 height 8
click at [293, 191] on input "tic" at bounding box center [260, 187] width 80 height 12
type input "t"
drag, startPoint x: 247, startPoint y: 190, endPoint x: 203, endPoint y: 189, distance: 43.9
click at [203, 115] on div "Fornecedor Escolha um fornecedor ou avance com o tamanho livre. Voltar Avançar" at bounding box center [312, 74] width 221 height 84
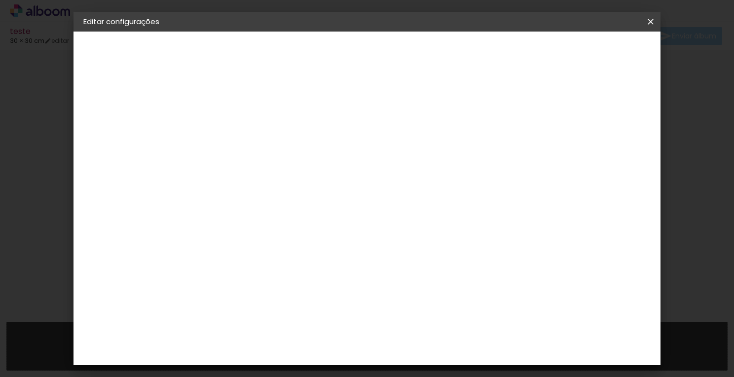
scroll to position [229, 0]
type input "foto"
type paper-input "foto"
click at [272, 336] on div "Novafoto" at bounding box center [256, 340] width 36 height 8
click at [0, 0] on slot "Avançar" at bounding box center [0, 0] width 0 height 0
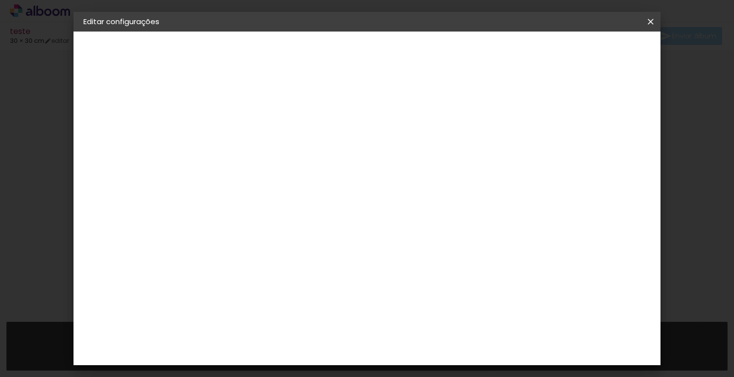
click at [311, 307] on span "30 × 35" at bounding box center [288, 317] width 46 height 20
click at [0, 0] on slot "Avançar" at bounding box center [0, 0] width 0 height 0
click at [589, 55] on span "Salvar configurações" at bounding box center [552, 52] width 73 height 7
click at [533, 105] on div at bounding box center [528, 106] width 9 height 9
type paper-checkbox "on"
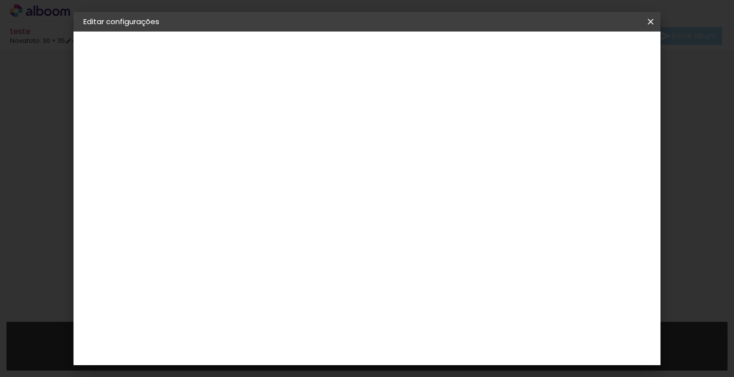
click at [589, 56] on span "Salvar configurações" at bounding box center [552, 52] width 73 height 7
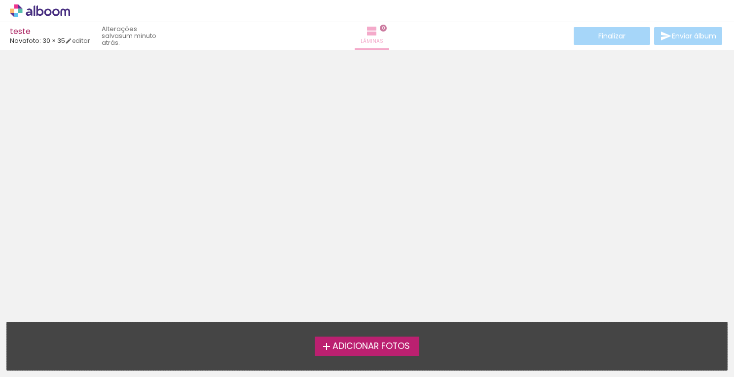
click at [380, 31] on span "0" at bounding box center [383, 28] width 7 height 7
